Goal: Information Seeking & Learning: Learn about a topic

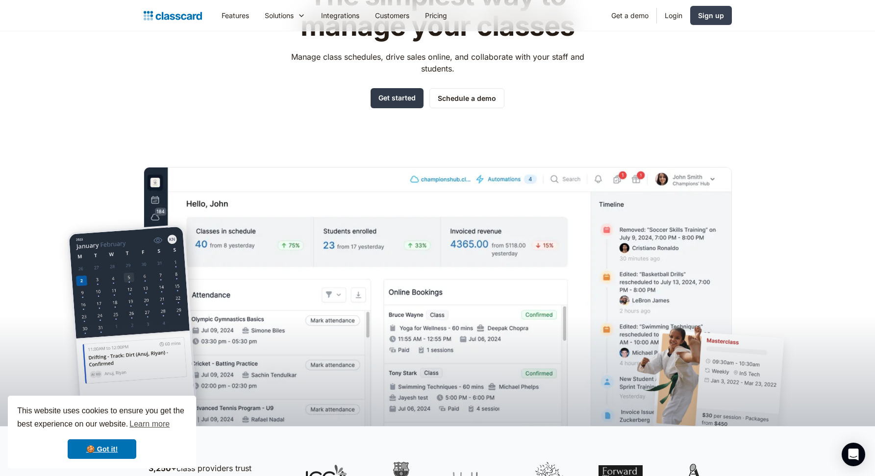
scroll to position [105, 0]
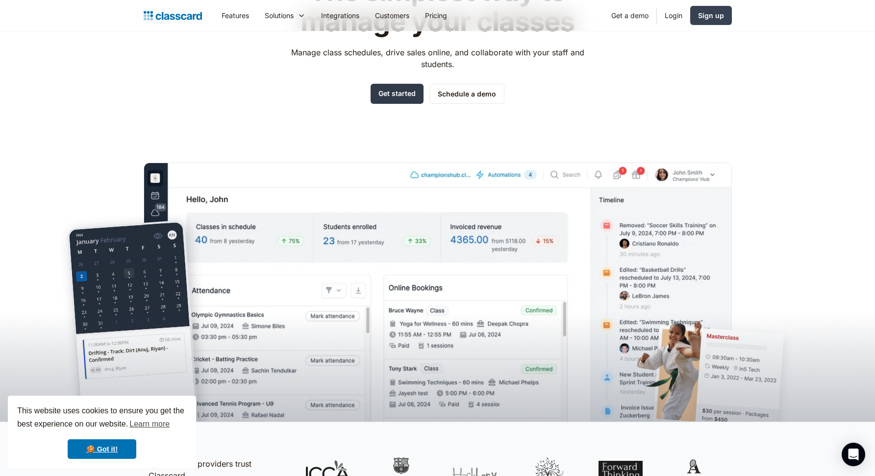
click at [385, 89] on link "Get started" at bounding box center [397, 94] width 53 height 20
click at [677, 15] on link "Login" at bounding box center [673, 15] width 33 height 22
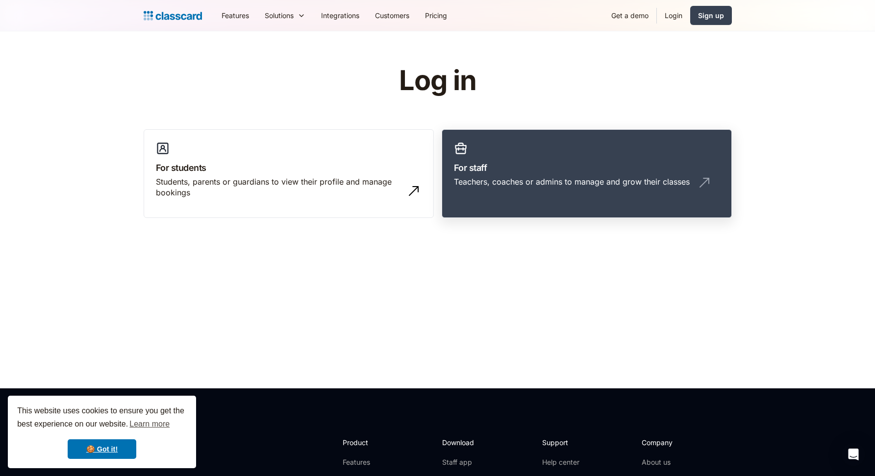
click at [568, 177] on div "Teachers, coaches or admins to manage and grow their classes" at bounding box center [572, 181] width 236 height 11
click at [437, 14] on link "Pricing" at bounding box center [436, 15] width 38 height 22
